Goal: Information Seeking & Learning: Learn about a topic

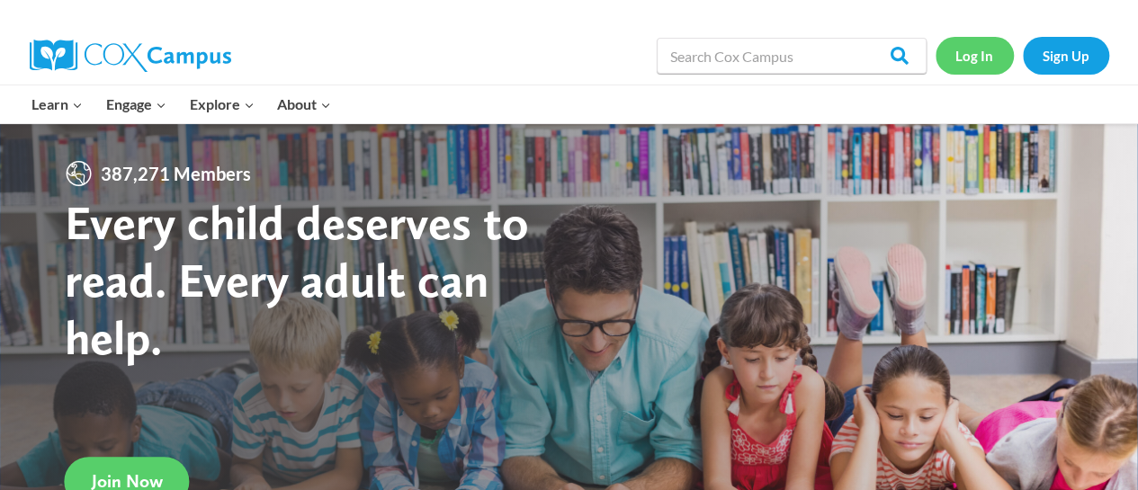
click at [979, 63] on link "Log In" at bounding box center [974, 55] width 78 height 37
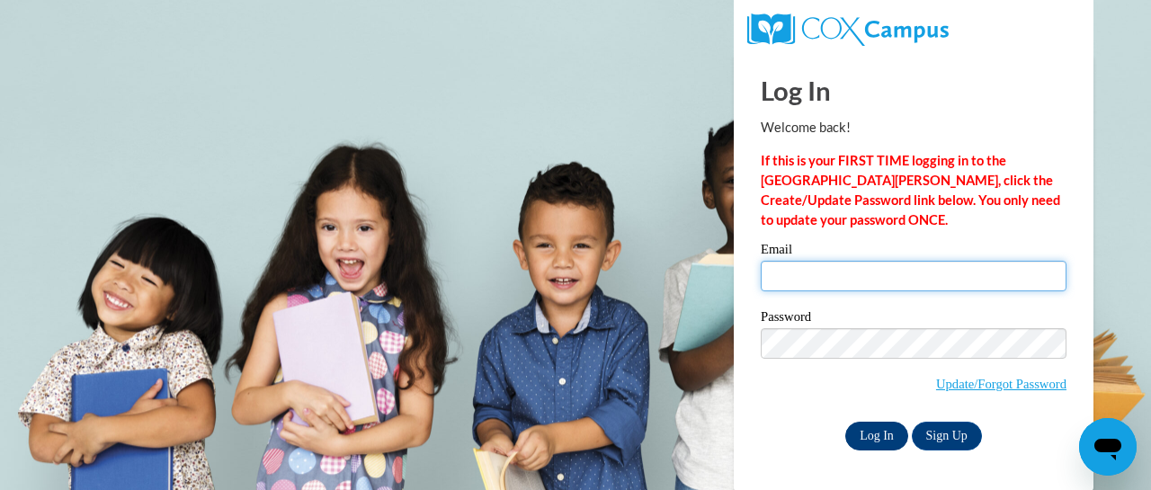
type input "kishahillman08@gmail.com"
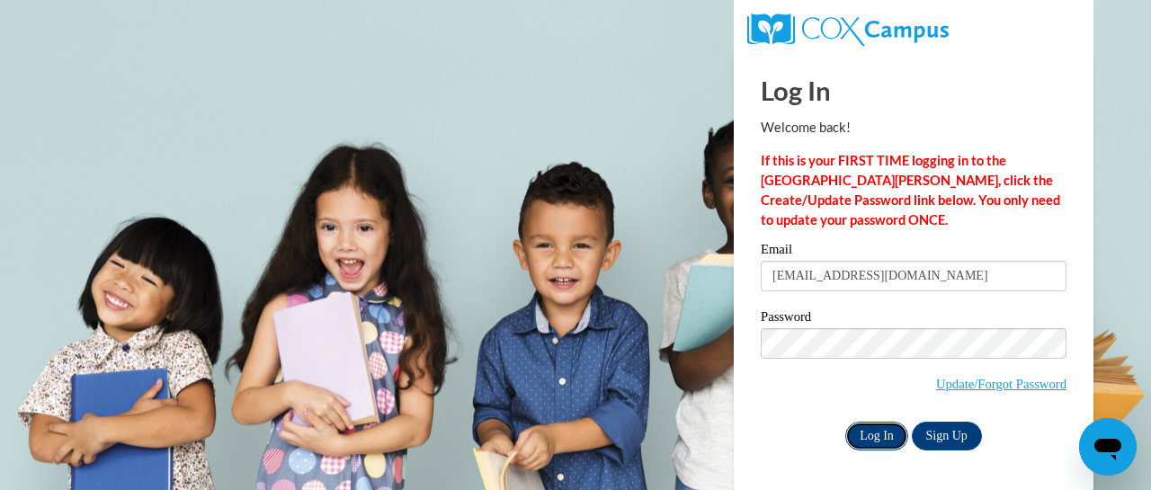
click at [880, 440] on input "Log In" at bounding box center [876, 436] width 63 height 29
click at [881, 438] on input "Log In" at bounding box center [876, 436] width 63 height 29
click at [887, 427] on input "Log In" at bounding box center [876, 436] width 63 height 29
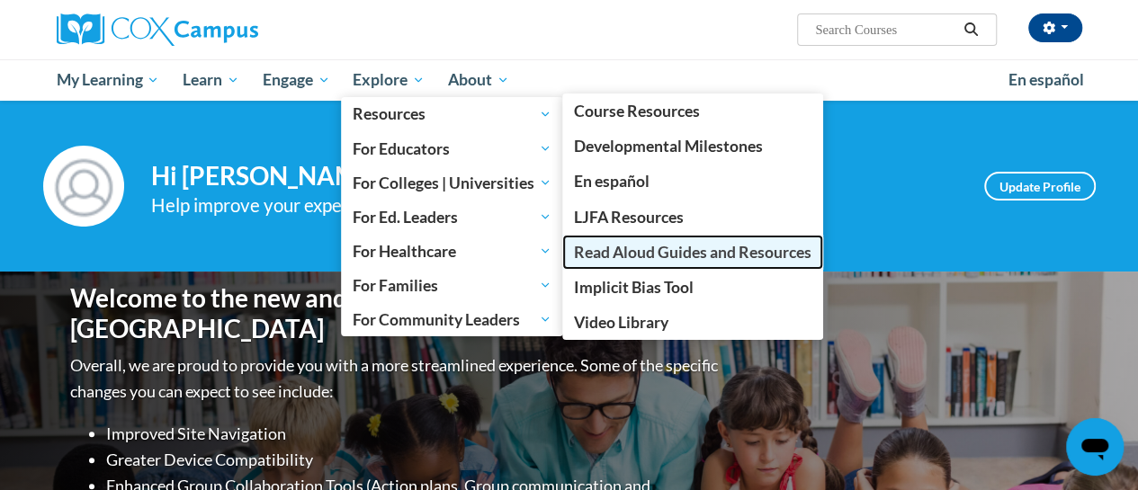
click at [595, 255] on span "Read Aloud Guides and Resources" at bounding box center [692, 252] width 237 height 19
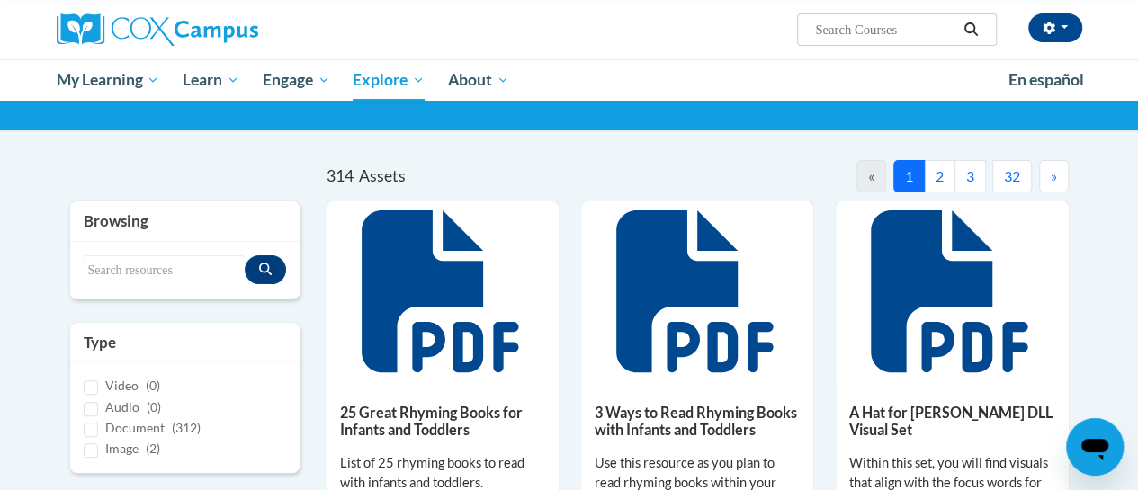
scroll to position [110, 0]
click at [942, 189] on button "2" at bounding box center [939, 176] width 31 height 32
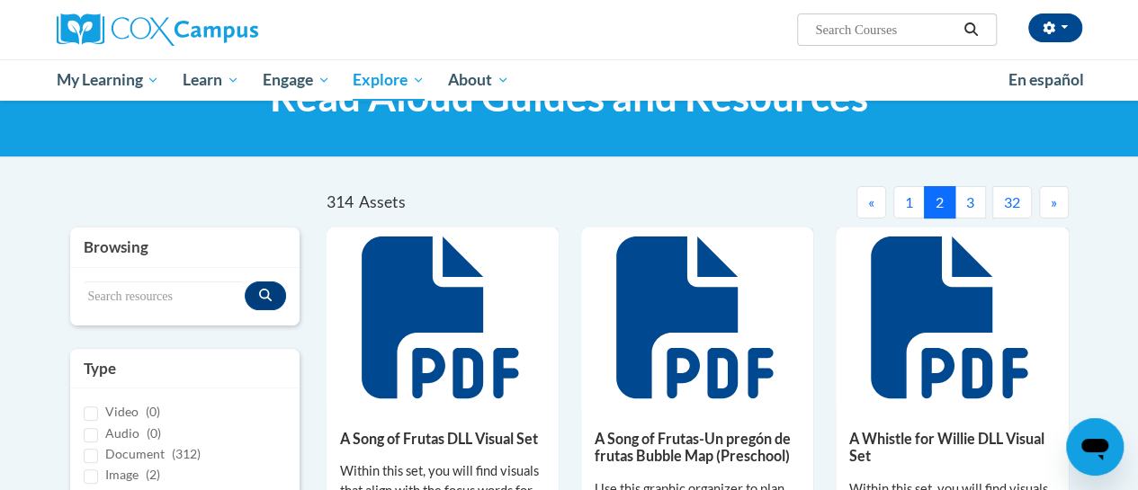
scroll to position [82, 0]
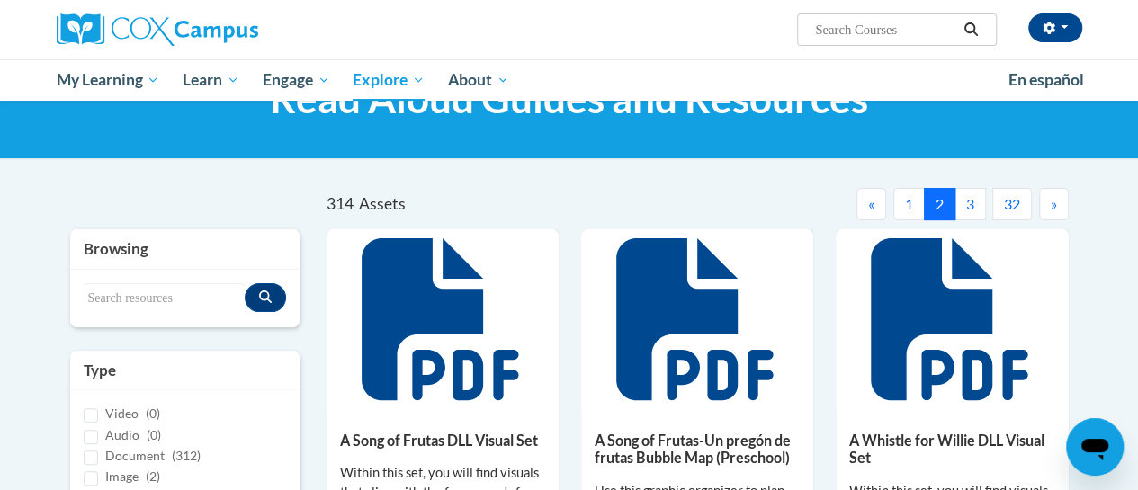
click at [972, 213] on button "3" at bounding box center [969, 204] width 31 height 32
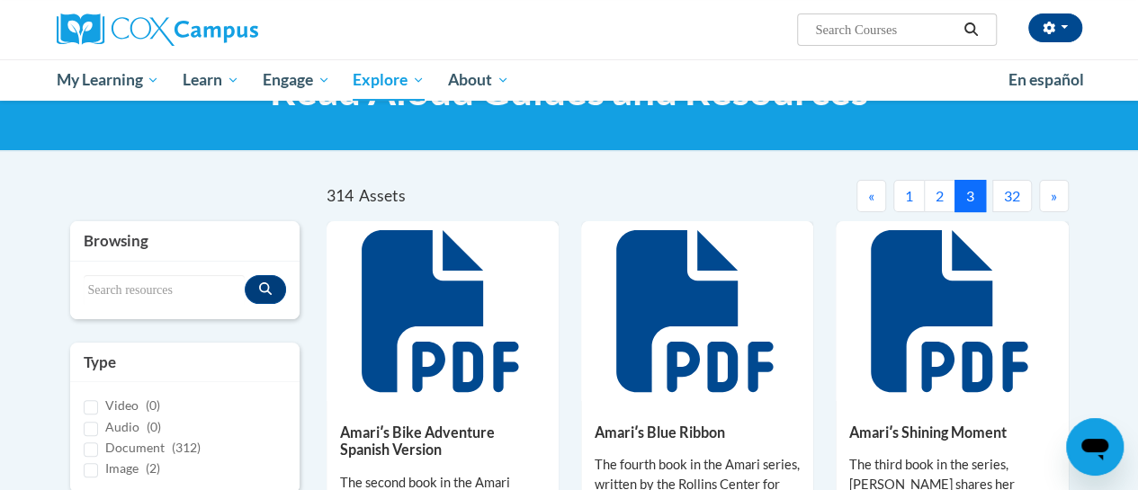
scroll to position [89, 0]
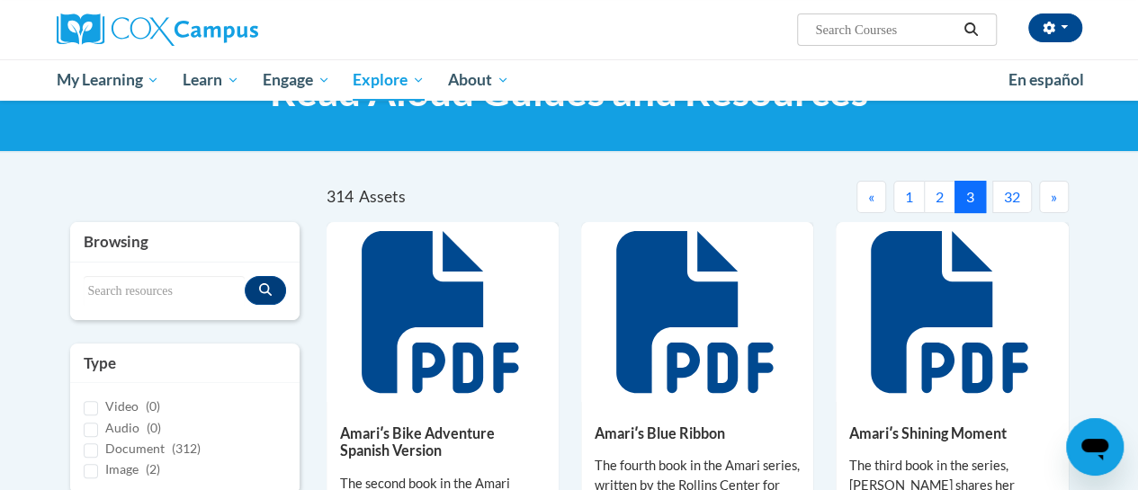
click at [938, 203] on button "2" at bounding box center [939, 197] width 31 height 32
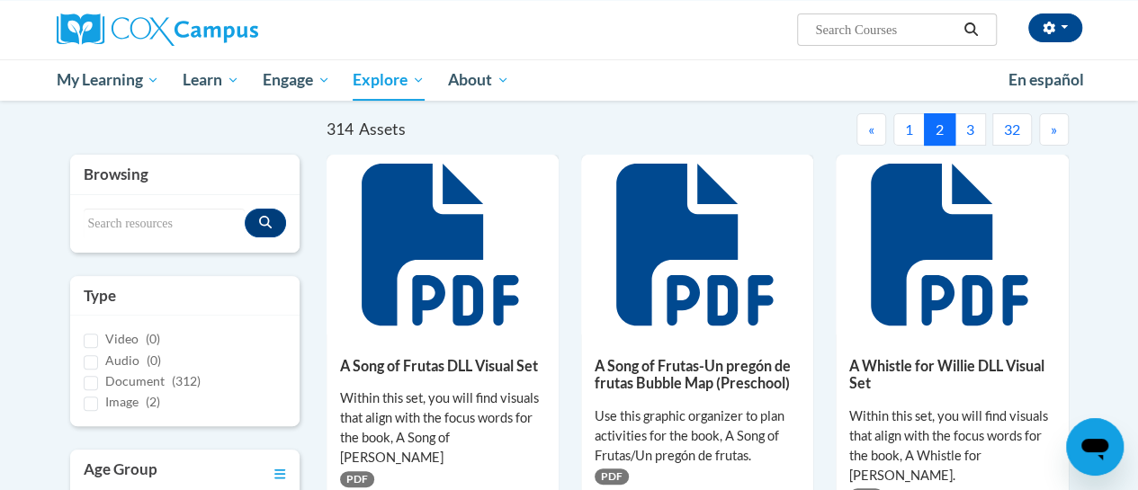
scroll to position [152, 0]
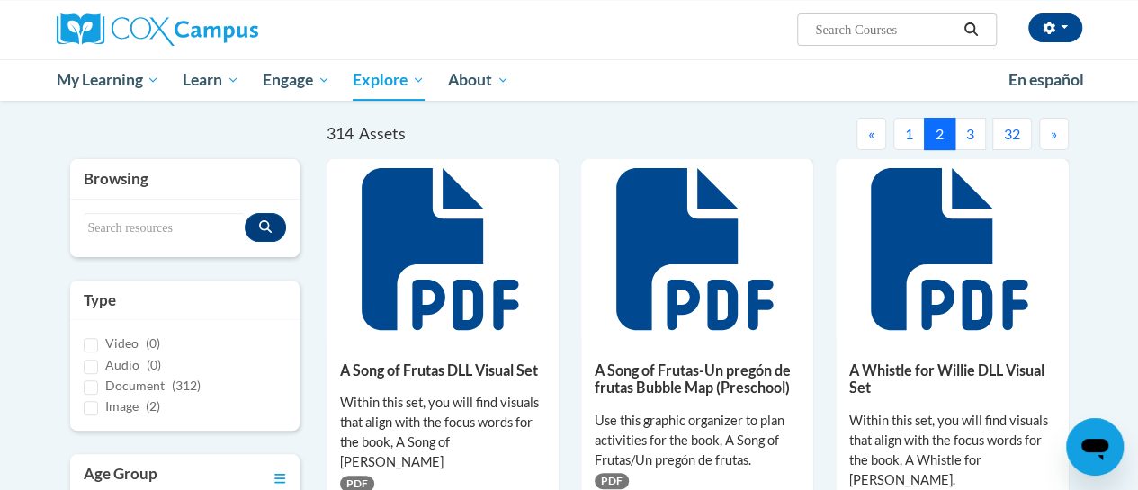
click at [1051, 135] on span "»" at bounding box center [1054, 133] width 6 height 17
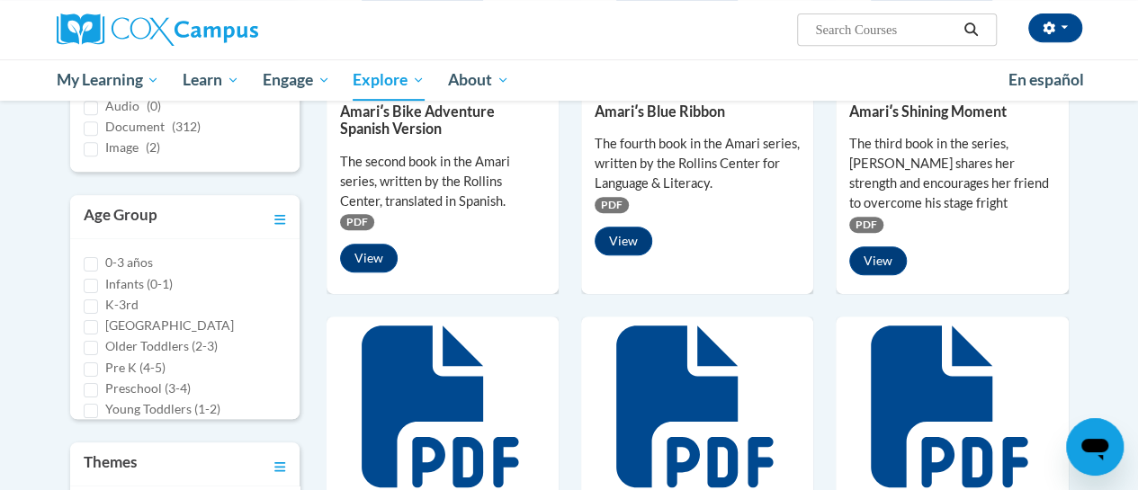
scroll to position [0, 0]
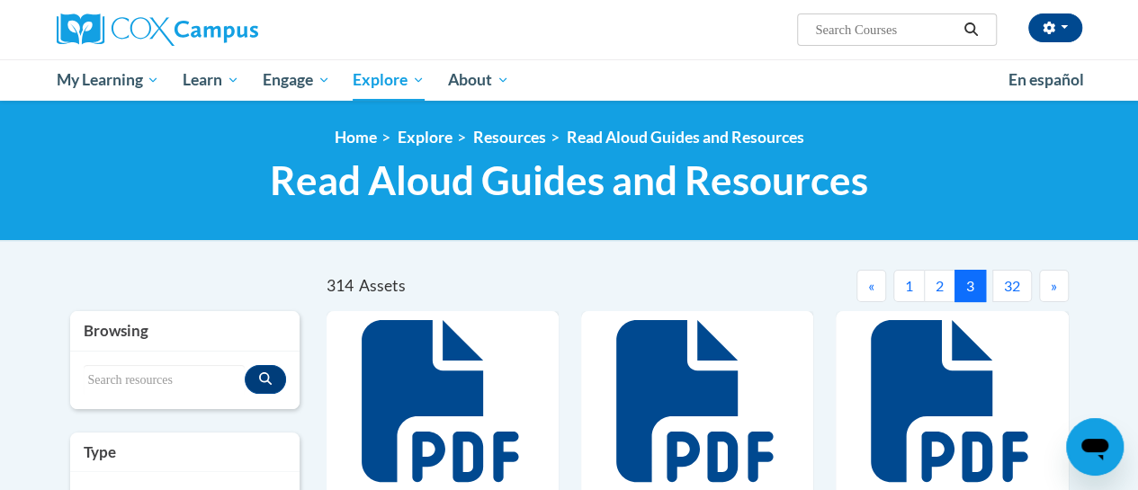
click at [1056, 287] on button "»" at bounding box center [1054, 286] width 30 height 32
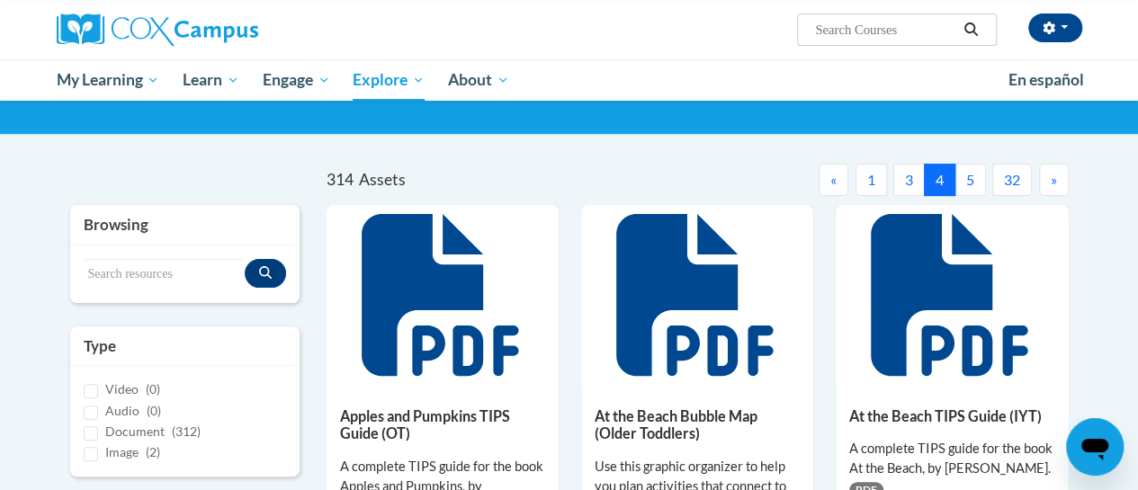
scroll to position [105, 0]
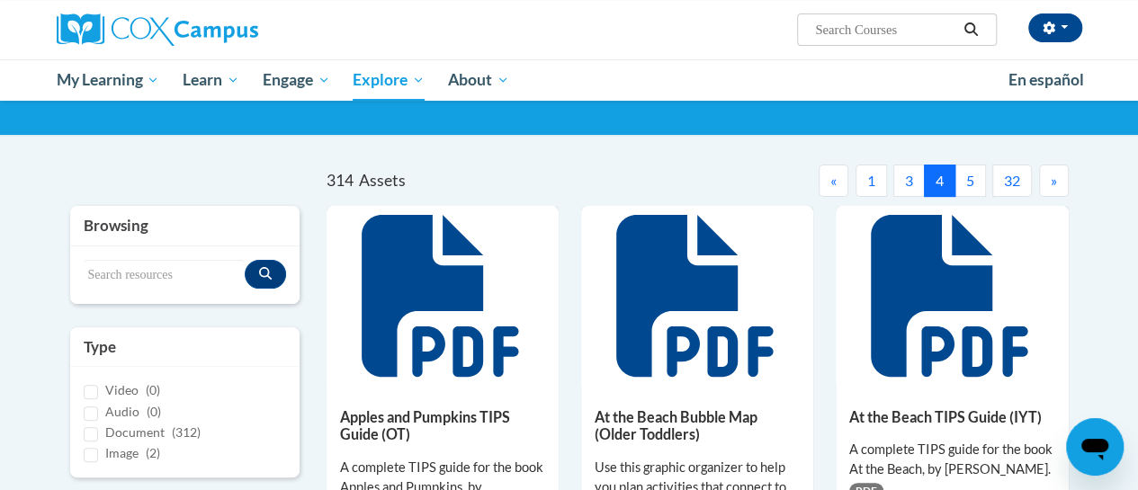
click at [1067, 189] on button "»" at bounding box center [1054, 181] width 30 height 32
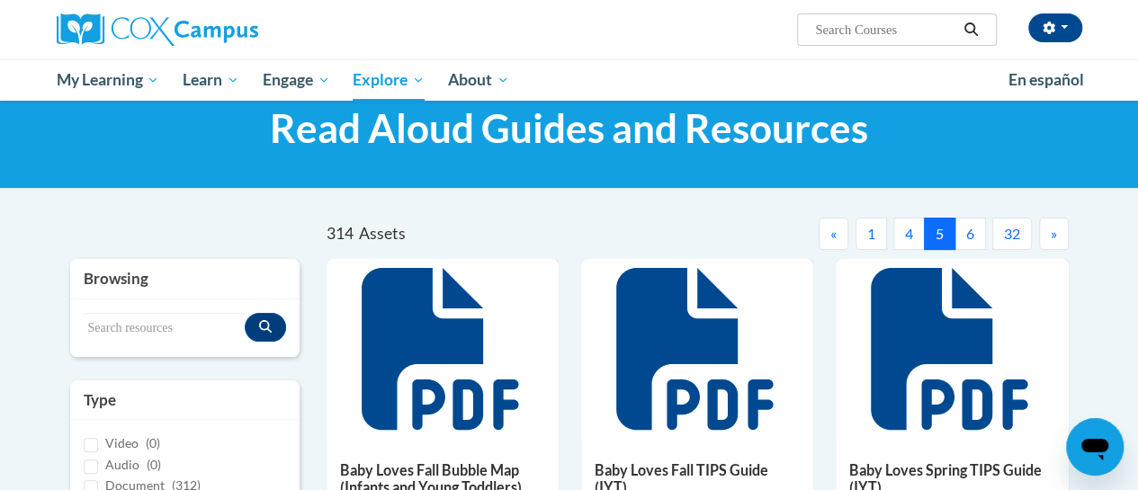
scroll to position [0, 0]
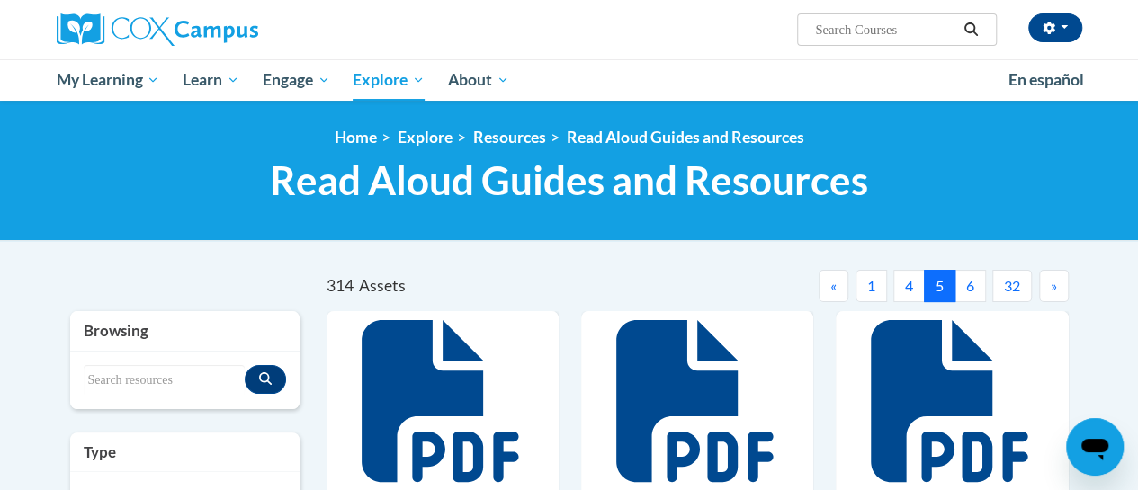
click at [1056, 289] on button "»" at bounding box center [1054, 286] width 30 height 32
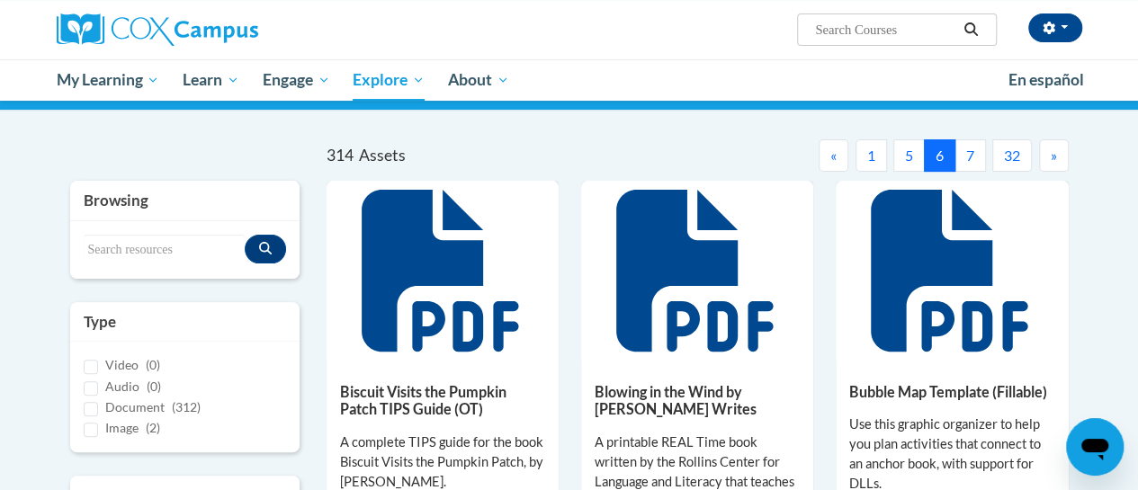
scroll to position [122, 0]
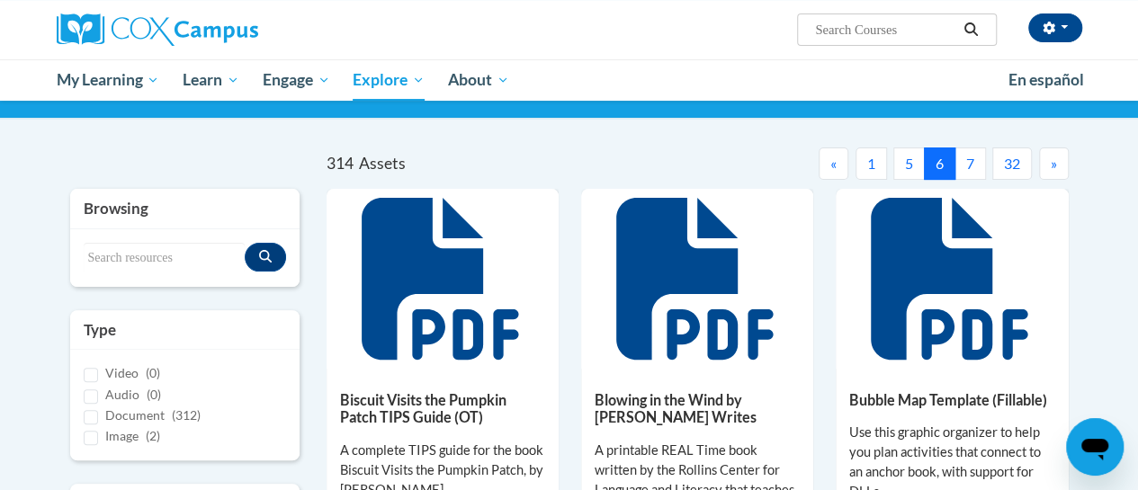
click at [1044, 169] on button "»" at bounding box center [1054, 164] width 30 height 32
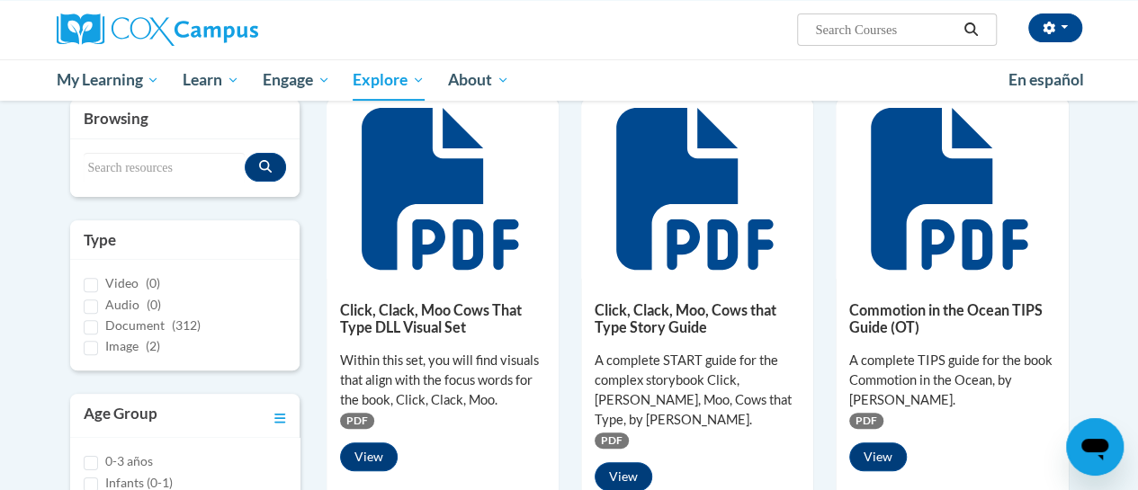
scroll to position [163, 0]
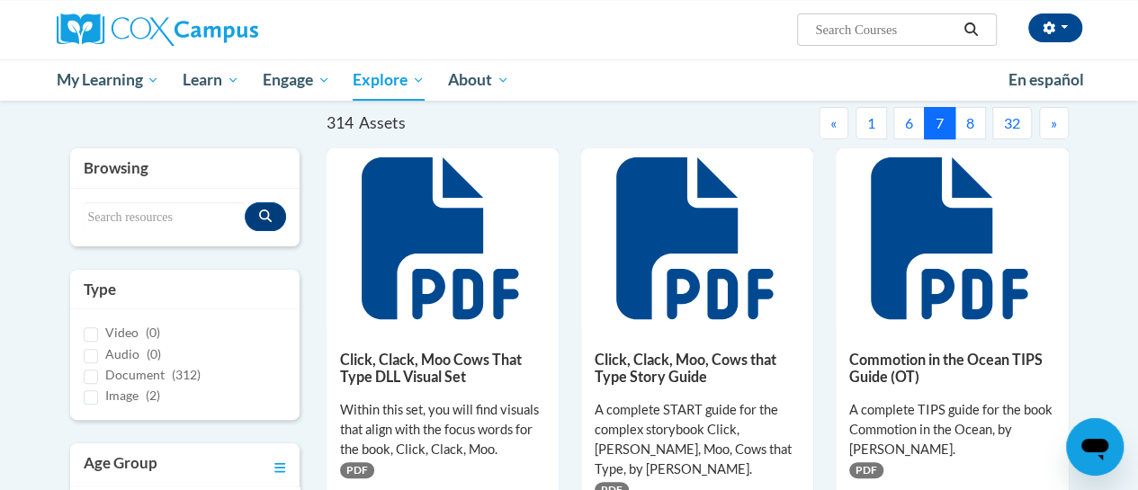
click at [1051, 128] on span "»" at bounding box center [1054, 122] width 6 height 17
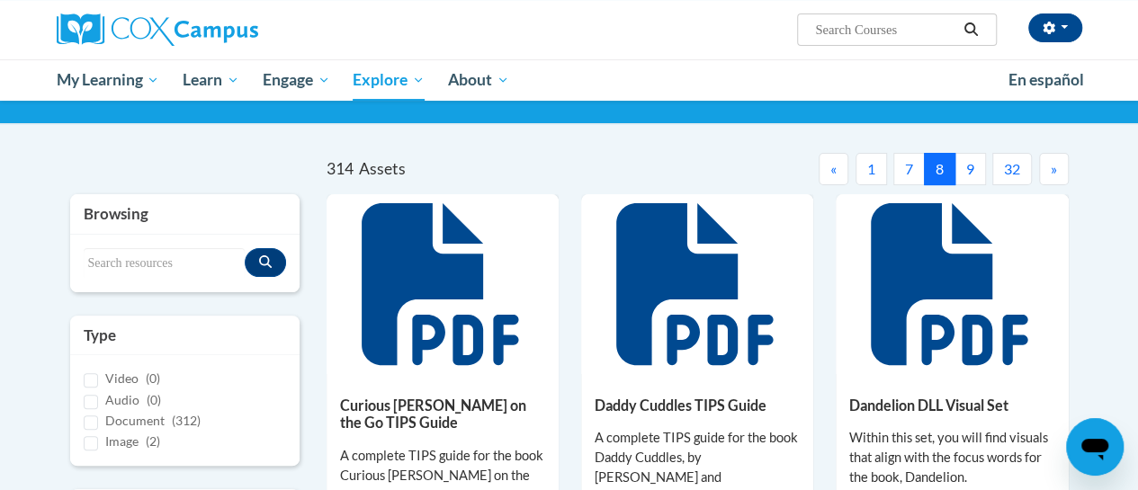
scroll to position [89, 0]
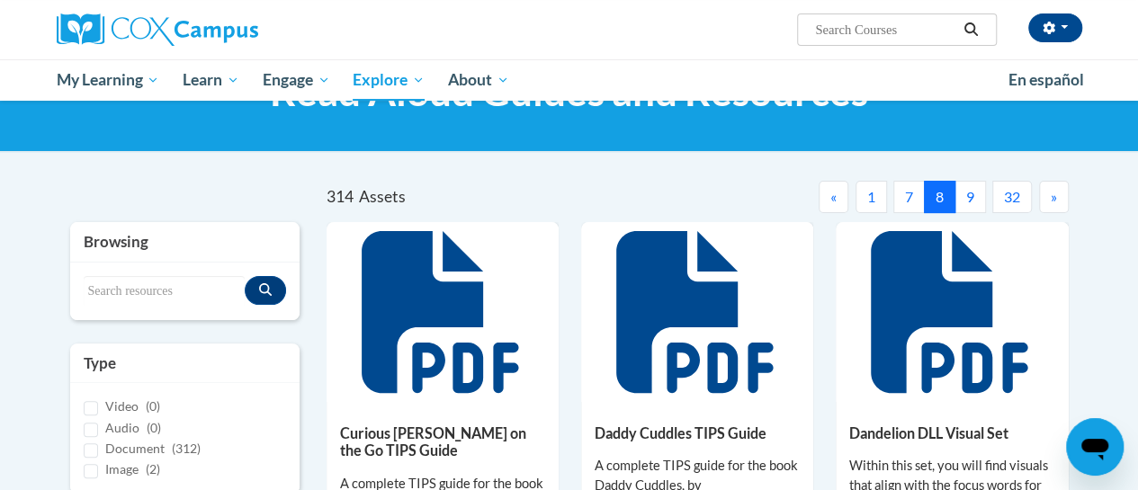
click at [1056, 192] on button "»" at bounding box center [1054, 197] width 30 height 32
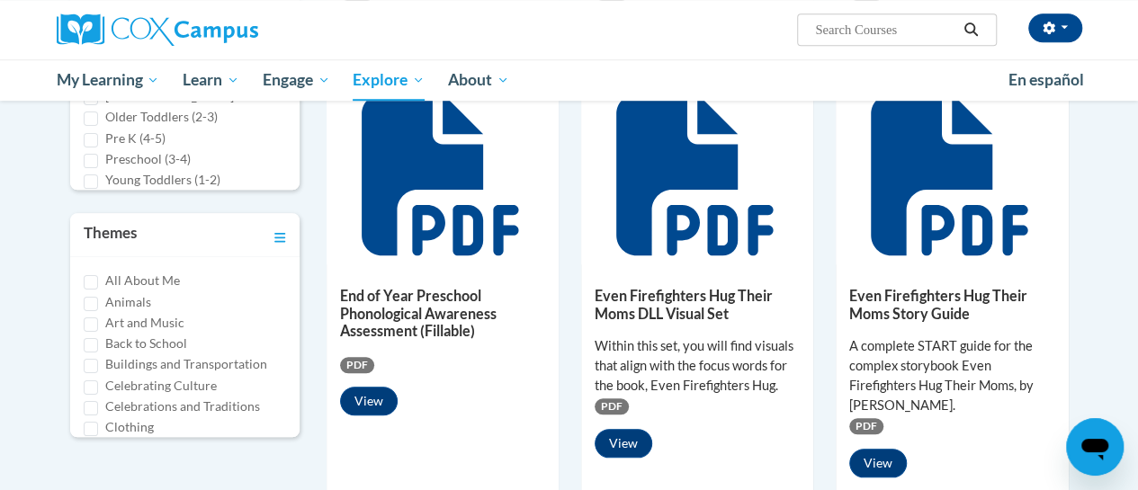
scroll to position [694, 0]
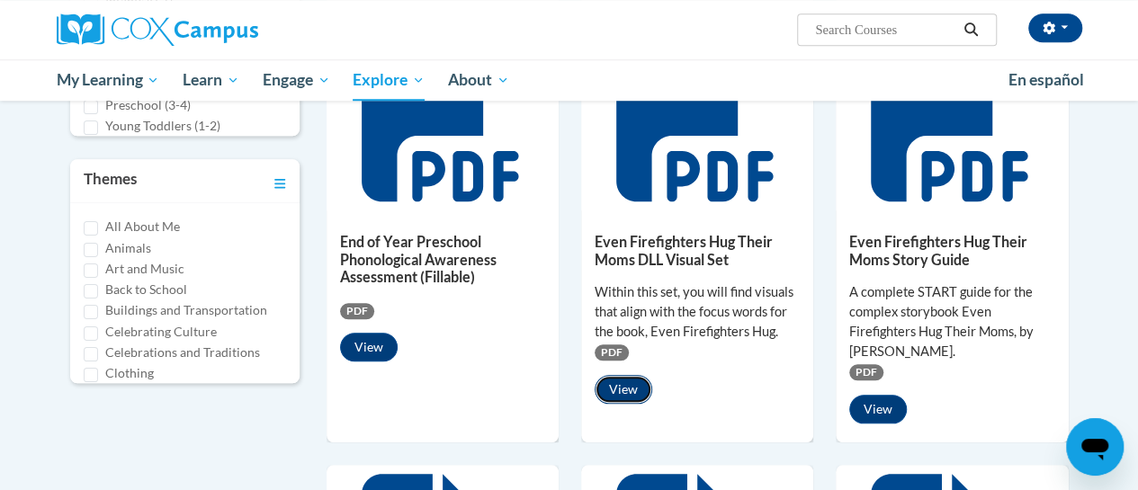
click at [633, 375] on button "View" at bounding box center [624, 389] width 58 height 29
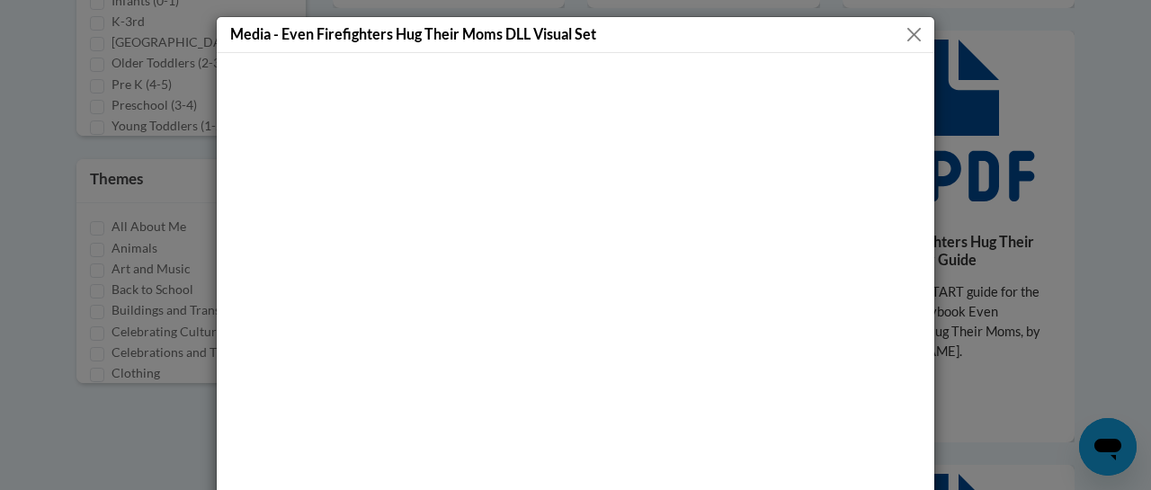
click at [887, 40] on div "Media - Even Firefighters Hug Their Moms DLL Visual Set" at bounding box center [576, 35] width 718 height 36
click at [903, 27] on button "Close" at bounding box center [914, 34] width 22 height 22
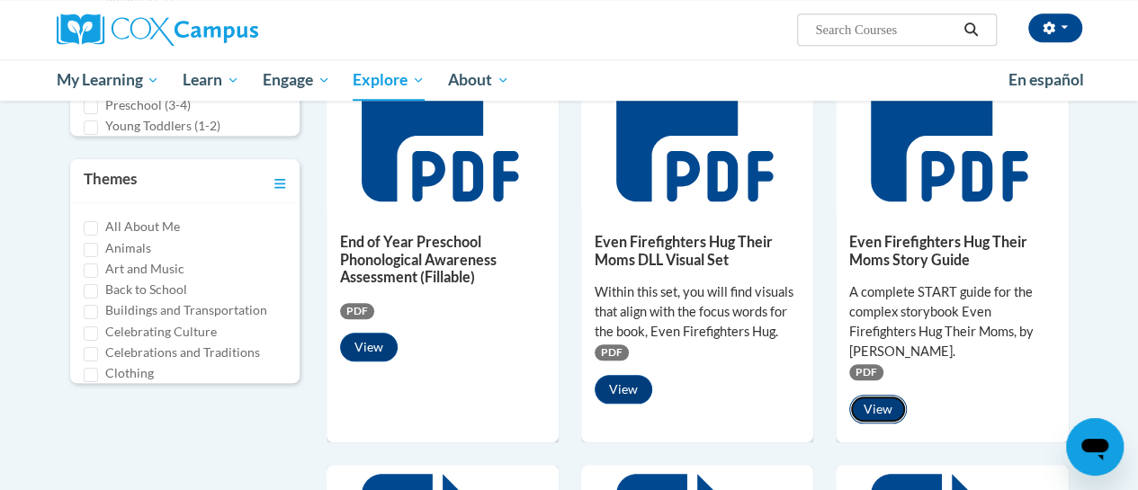
click at [881, 402] on button "View" at bounding box center [878, 409] width 58 height 29
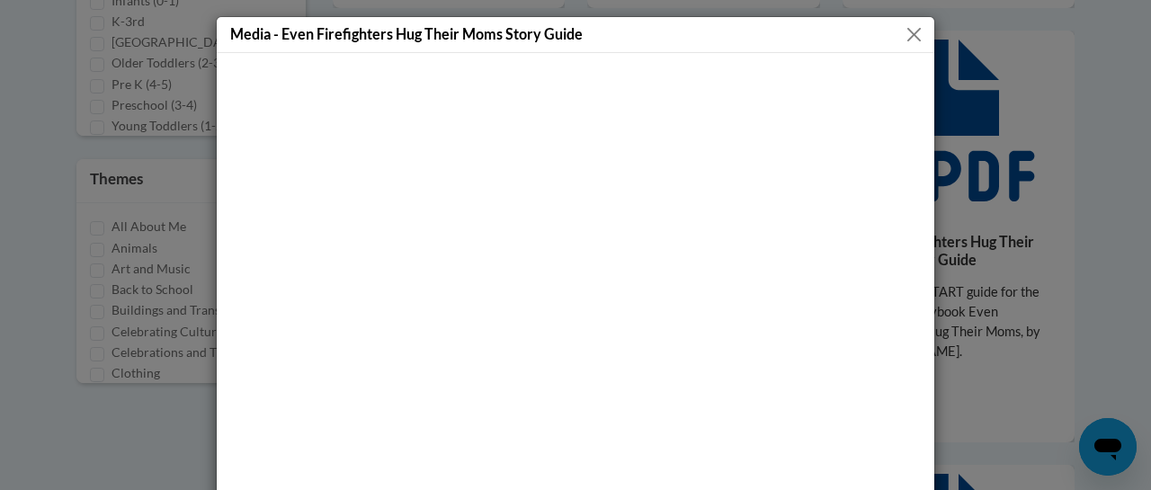
click at [903, 40] on button "Close" at bounding box center [914, 34] width 22 height 22
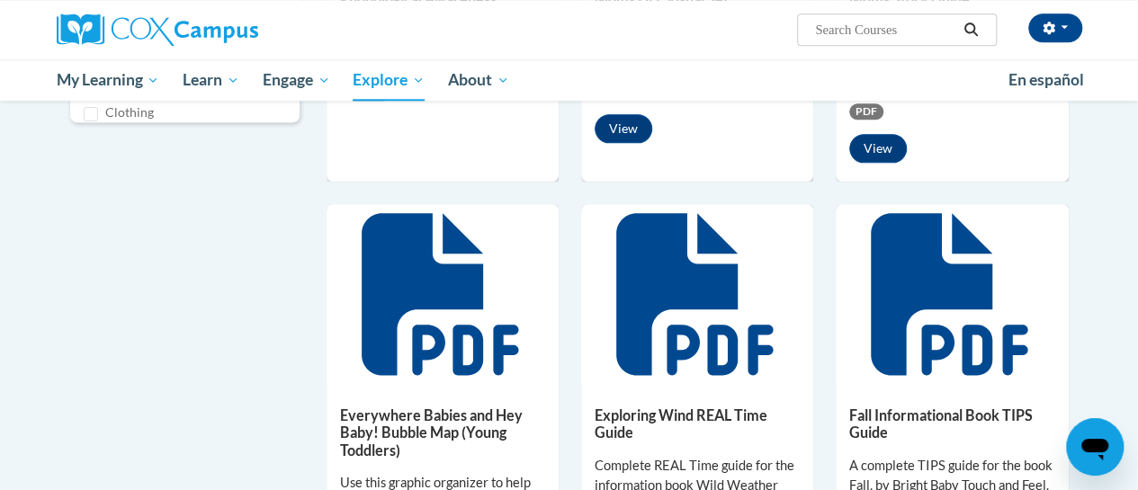
scroll to position [957, 0]
